Goal: Task Accomplishment & Management: Use online tool/utility

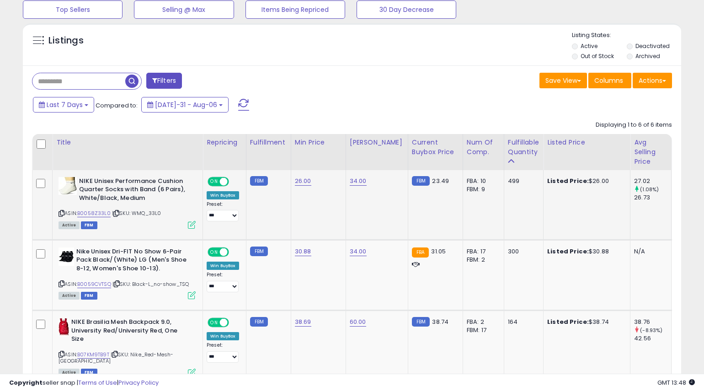
scroll to position [324, 0]
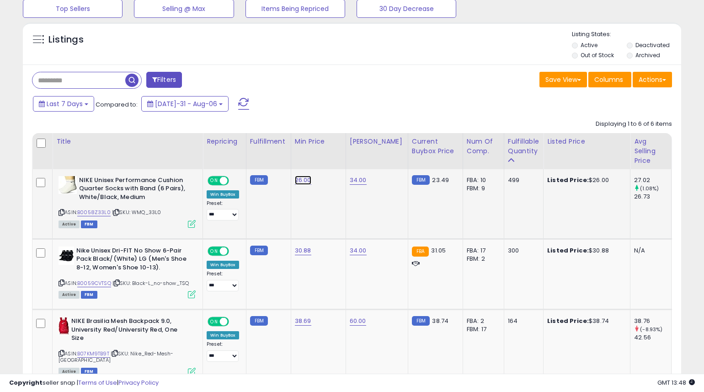
click at [303, 180] on link "26.00" at bounding box center [303, 180] width 16 height 9
drag, startPoint x: 273, startPoint y: 159, endPoint x: 238, endPoint y: 155, distance: 35.8
click at [238, 155] on div "*****" at bounding box center [300, 158] width 132 height 24
type input "*****"
click button "submit" at bounding box center [333, 157] width 16 height 14
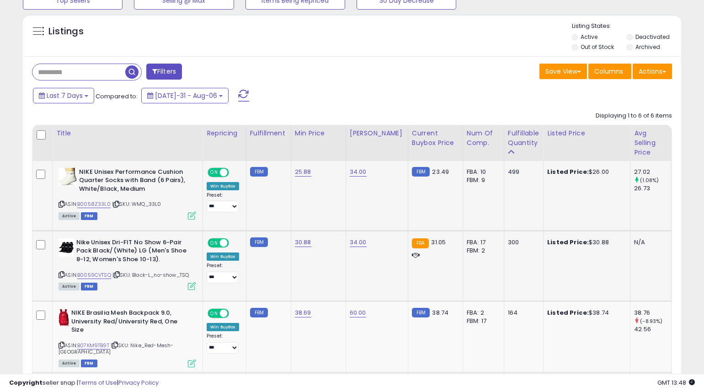
scroll to position [341, 0]
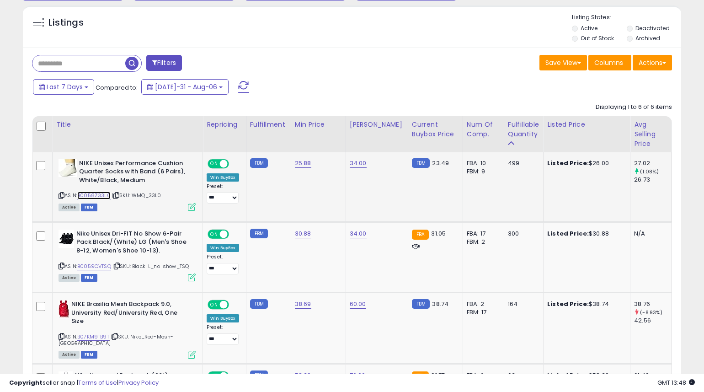
click at [100, 194] on link "B0058Z33L0" at bounding box center [93, 196] width 33 height 8
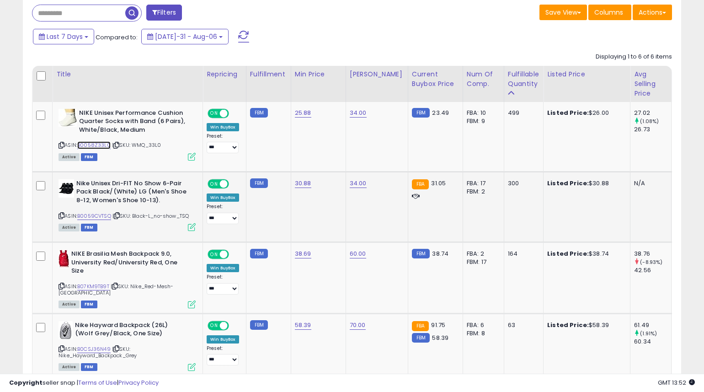
scroll to position [394, 0]
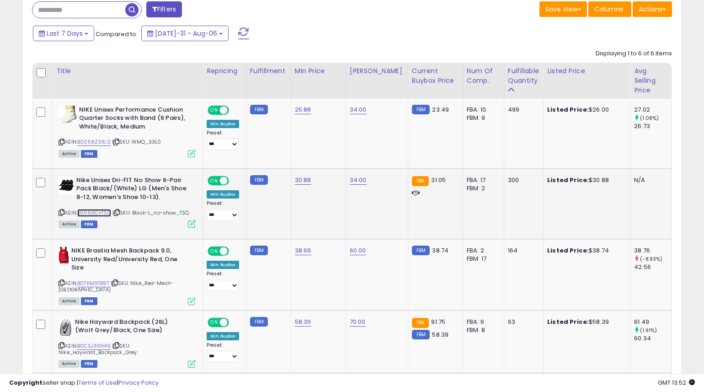
click at [96, 213] on link "B0059CVTSQ" at bounding box center [94, 213] width 34 height 8
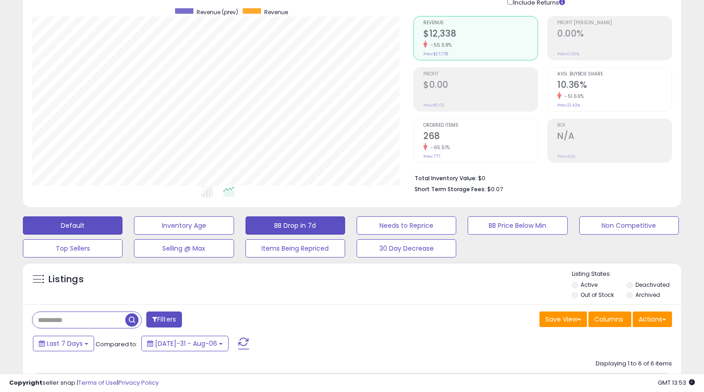
scroll to position [83, 0]
